Goal: Transaction & Acquisition: Purchase product/service

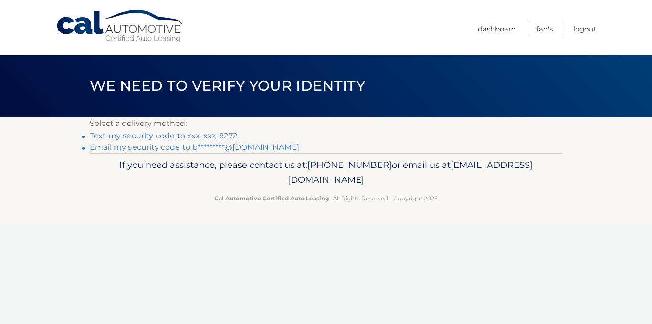
click at [172, 137] on link "Text my security code to xxx-xxx-8272" at bounding box center [163, 135] width 147 height 9
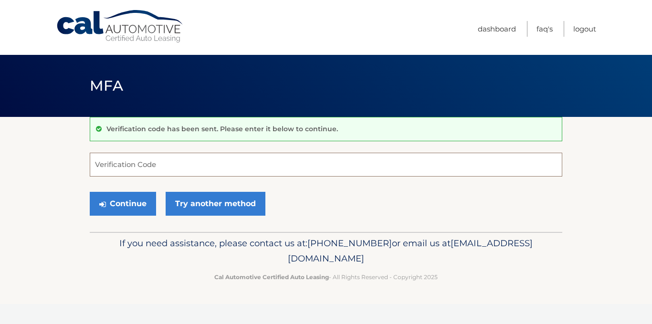
click at [155, 168] on input "Verification Code" at bounding box center [326, 165] width 473 height 24
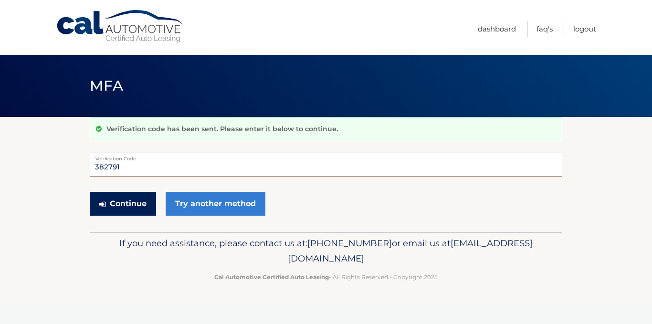
type input "382791"
click at [133, 204] on button "Continue" at bounding box center [123, 204] width 66 height 24
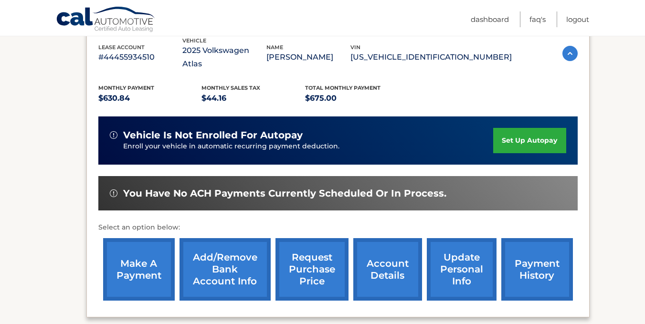
scroll to position [179, 0]
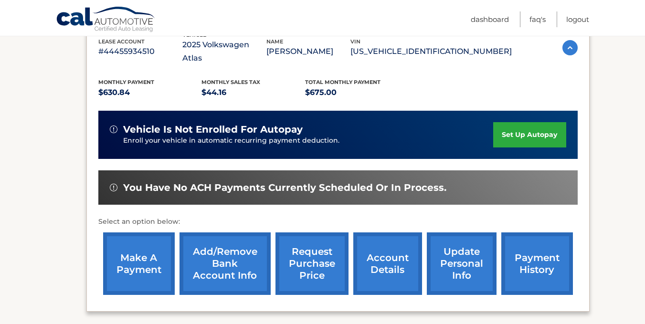
click at [137, 257] on link "make a payment" at bounding box center [139, 263] width 72 height 63
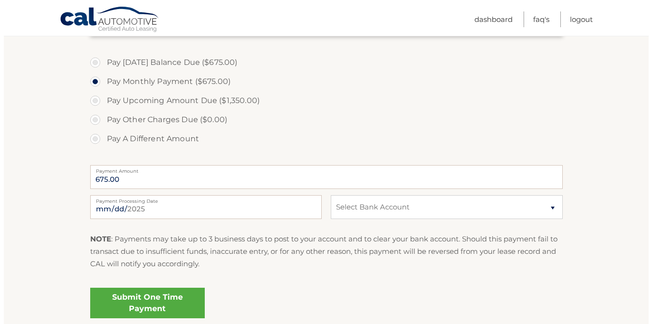
scroll to position [352, 0]
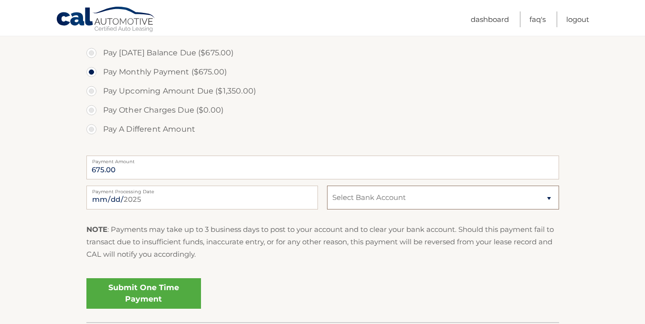
click at [550, 196] on select "Select Bank Account Checking BANK OF AMERICA, N.A. *****7645 Checking JPMORGAN …" at bounding box center [442, 198] width 231 height 24
select select "ZDU1ODZlMWItY2NlMy00ZDBmLTk2MGQtOWYzM2I4NTkxNjgx"
click at [327, 186] on select "Select Bank Account Checking BANK OF AMERICA, N.A. *****7645 Checking JPMORGAN …" at bounding box center [442, 198] width 231 height 24
click at [163, 292] on link "Submit One Time Payment" at bounding box center [143, 293] width 115 height 31
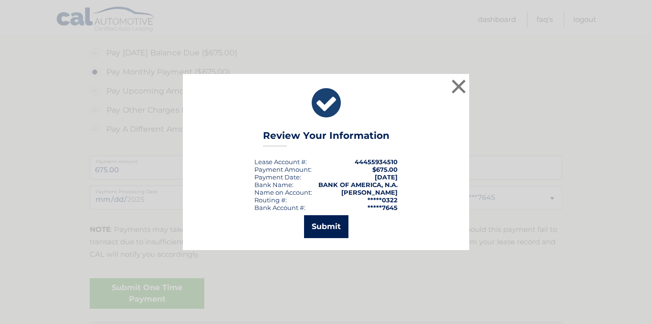
click at [334, 229] on button "Submit" at bounding box center [326, 226] width 44 height 23
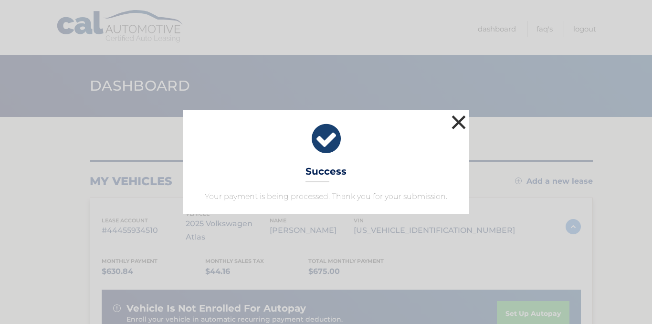
click at [461, 122] on button "×" at bounding box center [458, 122] width 19 height 19
